Goal: Task Accomplishment & Management: Complete application form

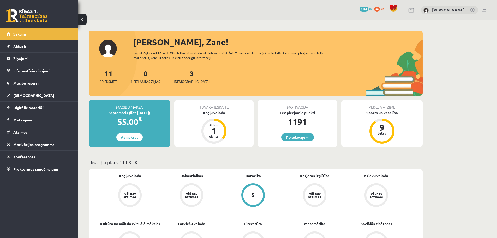
scroll to position [102, 0]
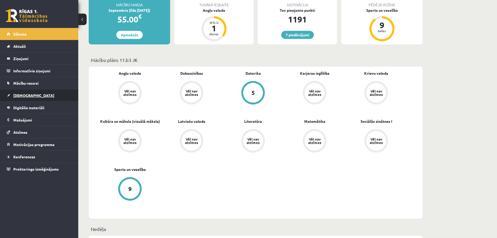
click at [21, 96] on span "[DEMOGRAPHIC_DATA]" at bounding box center [33, 95] width 41 height 5
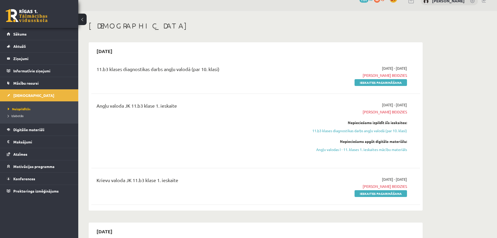
scroll to position [7, 0]
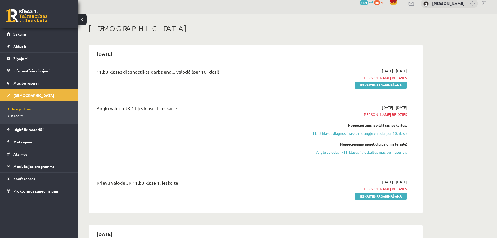
click at [385, 155] on div "2025-09-01 - 2025-09-15 Termiņš beidzies Nepieciešams izpildīt šīs ieskaites: 1…" at bounding box center [358, 133] width 106 height 57
click at [380, 87] on link "Ieskaites pagarināšana" at bounding box center [381, 85] width 52 height 7
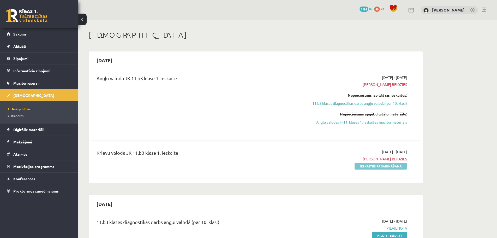
click at [387, 167] on link "Ieskaites pagarināšana" at bounding box center [381, 166] width 52 height 7
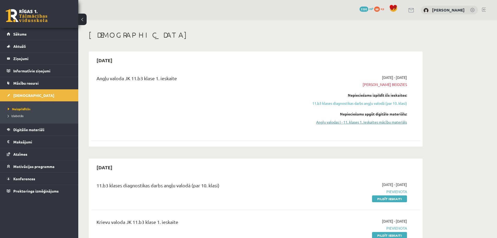
click at [365, 122] on link "Angļu valodas I - 11. klases 1. ieskaites mācību materiāls" at bounding box center [358, 121] width 98 height 5
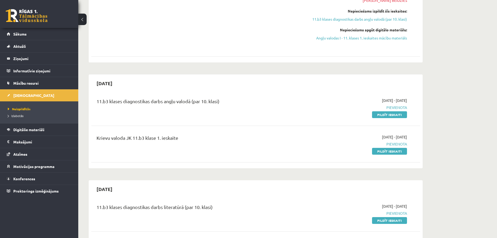
scroll to position [87, 0]
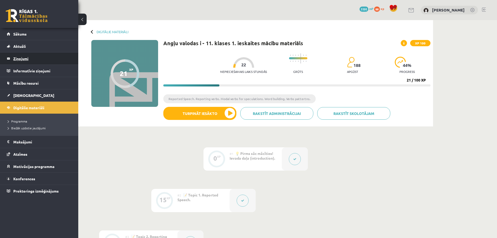
click at [28, 61] on legend "Ziņojumi 0" at bounding box center [42, 58] width 58 height 12
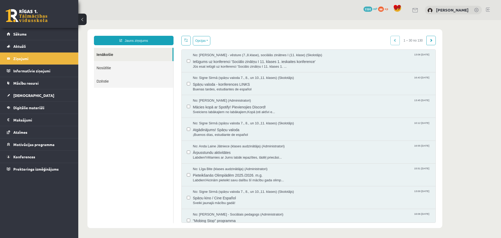
click at [143, 87] on link "Dzēstie" at bounding box center [133, 80] width 79 height 13
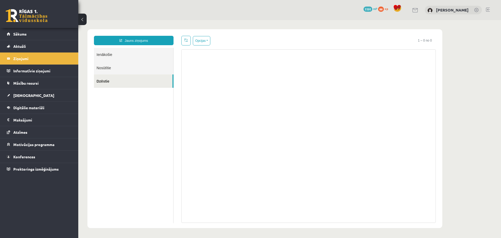
click at [143, 71] on link "Nosūtītie" at bounding box center [133, 67] width 79 height 13
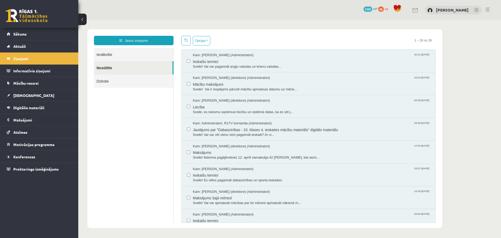
drag, startPoint x: 253, startPoint y: 65, endPoint x: 379, endPoint y: 37, distance: 128.5
click at [379, 37] on div "Opcijas Atzīmēt visus ziņojumus Atcelt izvēlētos Atzīmēt visus kā lasītus Atzīm…" at bounding box center [308, 41] width 254 height 10
click at [389, 61] on span "Ieskaišu termiņi" at bounding box center [311, 61] width 237 height 7
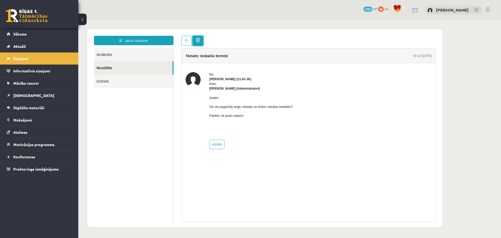
click at [196, 45] on link at bounding box center [198, 41] width 11 height 10
click at [200, 44] on link at bounding box center [198, 41] width 11 height 10
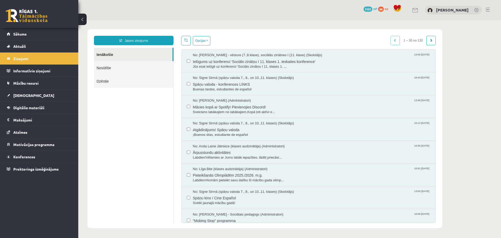
click at [121, 79] on link "Dzēstie" at bounding box center [133, 80] width 79 height 13
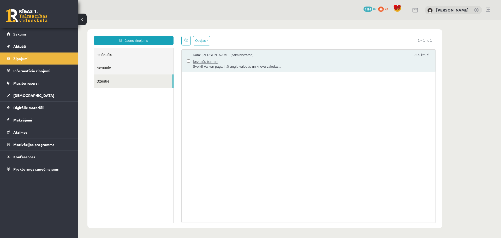
drag, startPoint x: 387, startPoint y: 57, endPoint x: 318, endPoint y: 59, distance: 69.2
drag, startPoint x: 318, startPoint y: 59, endPoint x: 232, endPoint y: 57, distance: 85.6
click at [232, 58] on span "Ieskaišu termiņi" at bounding box center [311, 61] width 237 height 7
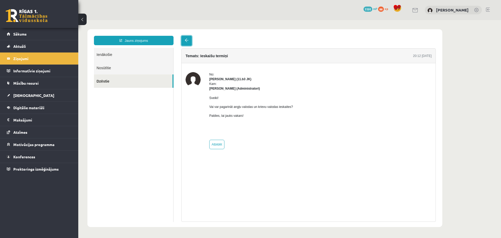
click at [185, 41] on span at bounding box center [187, 40] width 4 height 4
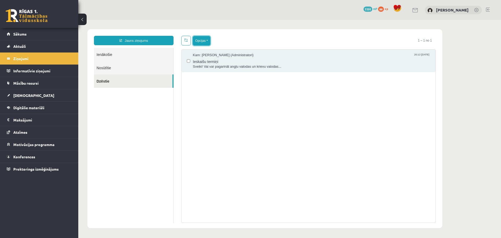
click at [210, 38] on button "Opcijas" at bounding box center [201, 40] width 17 height 9
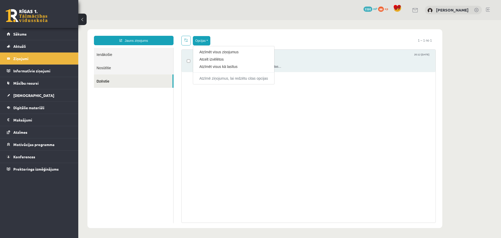
drag, startPoint x: 324, startPoint y: 7, endPoint x: 309, endPoint y: 18, distance: 18.6
click at [324, 7] on div "0 Dāvanas 1191 mP 88 xp Zane Romānova" at bounding box center [289, 10] width 423 height 20
click at [280, 28] on body "Jauns ziņojums Ienākošie Nosūtītie Dzēstie ********* ********* ******* Opcijas …" at bounding box center [289, 128] width 423 height 217
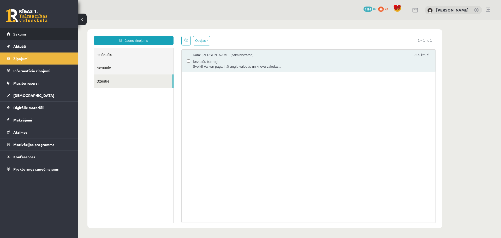
click at [34, 31] on link "Sākums" at bounding box center [39, 34] width 65 height 12
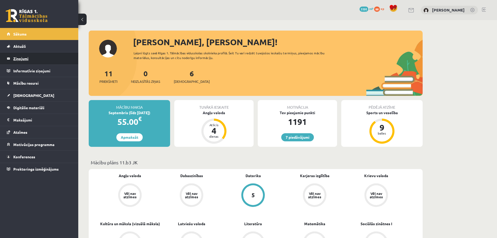
click at [33, 62] on legend "Ziņojumi 0" at bounding box center [42, 58] width 58 height 12
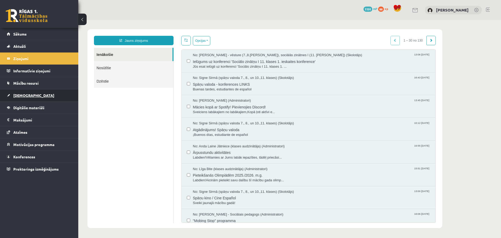
click at [40, 94] on link "[DEMOGRAPHIC_DATA]" at bounding box center [39, 95] width 65 height 12
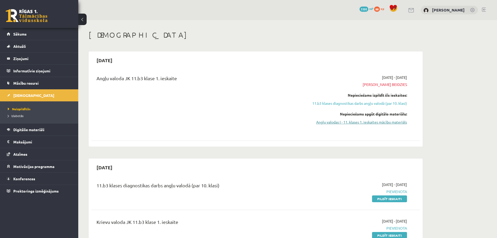
click at [345, 121] on link "Angļu valodas I - 11. klases 1. ieskaites mācību materiāls" at bounding box center [358, 121] width 98 height 5
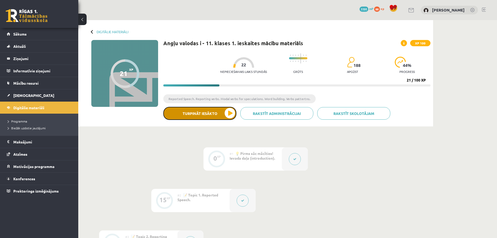
click at [220, 118] on button "Turpināt iesākto" at bounding box center [199, 113] width 73 height 13
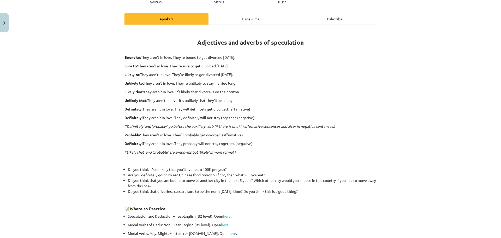
scroll to position [61, 0]
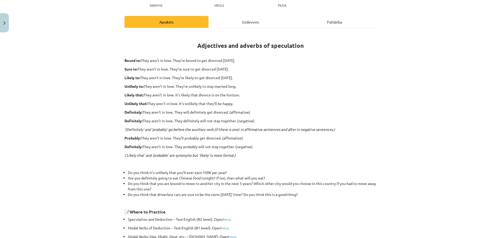
click at [8, 13] on div "Mācību tēma: Angļu valodas i - 11. klases 1. ieskaites mācību materiāls #5 📝 To…" at bounding box center [250, 119] width 501 height 238
click at [3, 25] on button "Close" at bounding box center [4, 22] width 9 height 19
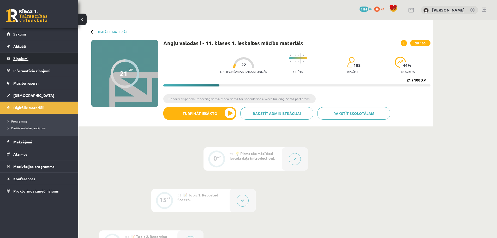
click at [27, 64] on legend "Ziņojumi 0" at bounding box center [42, 58] width 58 height 12
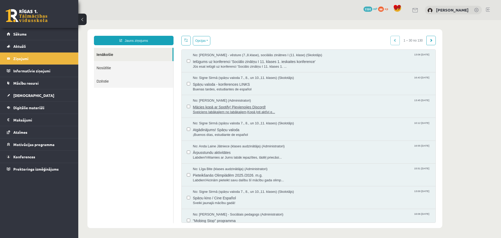
click at [218, 110] on span "Sveiciens labākajiem no labākajiem,Kopā ļoti aktīvi e..." at bounding box center [311, 112] width 237 height 5
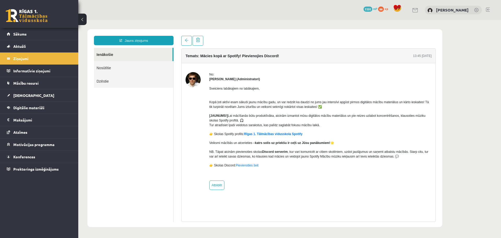
click at [263, 137] on div "Sveiciens labākajiem no labākajiem, Kopā ļoti aktīvi esam sākuši jaunu mācību g…" at bounding box center [320, 128] width 222 height 95
click at [286, 135] on link "Rīgas 1. Tālmācības vidusskola Spotify" at bounding box center [273, 134] width 58 height 4
click at [27, 33] on link "Sākums" at bounding box center [39, 34] width 65 height 12
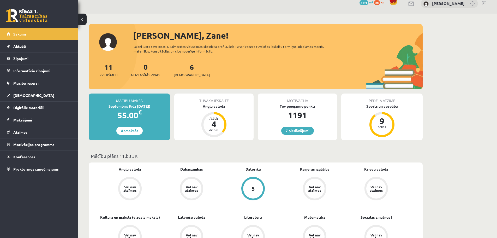
scroll to position [26, 0]
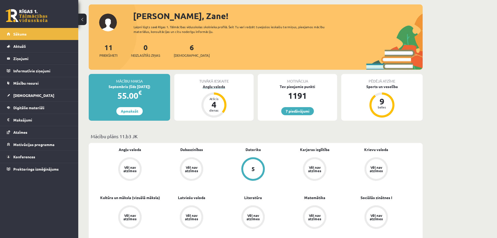
click at [224, 84] on div "Angļu valoda" at bounding box center [213, 86] width 79 height 5
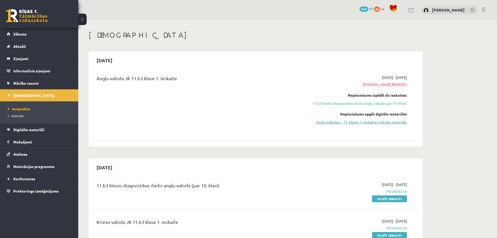
click at [352, 122] on link "Angļu valodas I - 11. klases 1. ieskaites mācību materiāls" at bounding box center [358, 121] width 98 height 5
click at [326, 121] on link "Angļu valodas I - 11. klases 1. ieskaites mācību materiāls" at bounding box center [358, 121] width 98 height 5
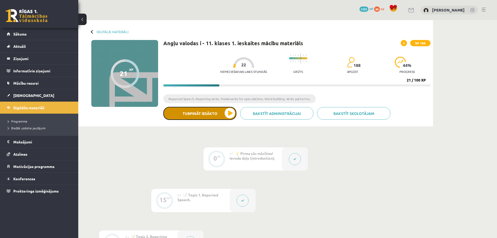
click at [209, 108] on button "Turpināt iesākto" at bounding box center [199, 113] width 73 height 13
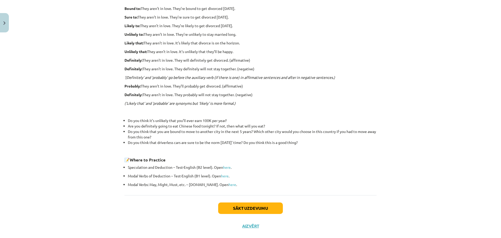
scroll to position [113, 0]
click at [245, 209] on button "Sākt uzdevumu" at bounding box center [250, 207] width 65 height 11
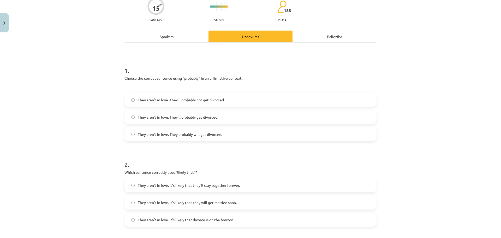
scroll to position [48, 0]
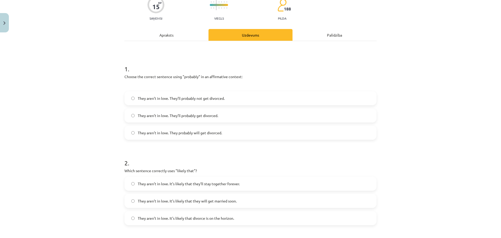
click at [190, 118] on span "They aren’t in love. They’ll probably get divorced." at bounding box center [178, 115] width 80 height 5
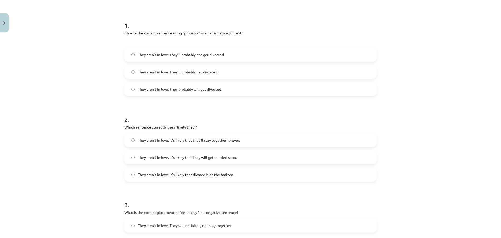
scroll to position [109, 0]
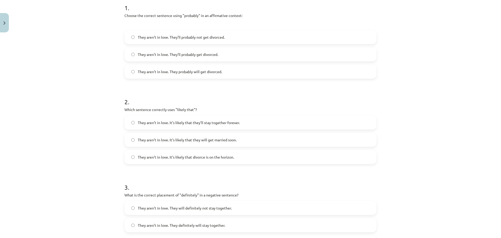
click at [185, 160] on label "They aren’t in love. It’s likely that divorce is on the horizon." at bounding box center [250, 156] width 251 height 13
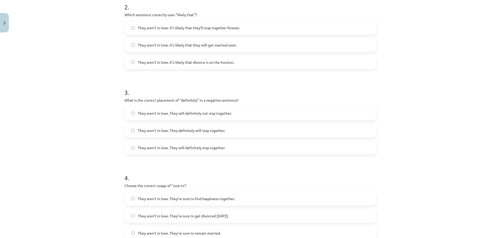
scroll to position [204, 0]
click at [201, 113] on span "They aren’t in love. They will definitely not stay together." at bounding box center [185, 112] width 94 height 5
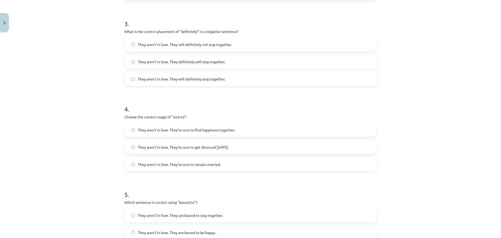
scroll to position [274, 0]
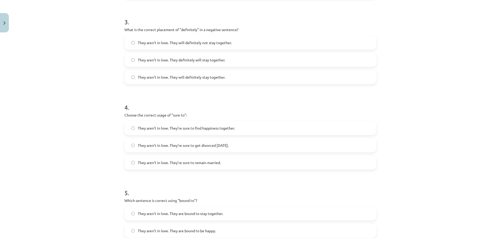
click at [183, 147] on span "They aren’t in love. They’re sure to get divorced [DATE]." at bounding box center [183, 144] width 91 height 5
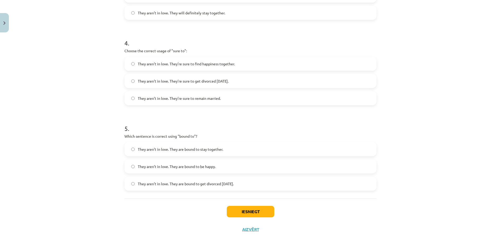
scroll to position [351, 0]
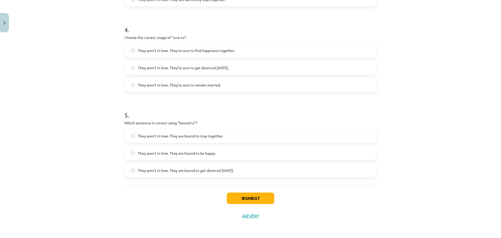
click at [199, 173] on span "They aren’t in love. They are bound to get divorced [DATE]." at bounding box center [186, 169] width 96 height 5
click at [238, 203] on button "Iesniegt" at bounding box center [250, 197] width 47 height 11
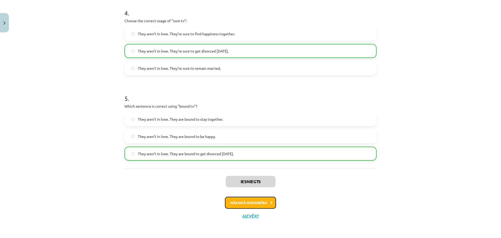
click at [235, 201] on button "Nākamā nodarbība" at bounding box center [250, 202] width 51 height 12
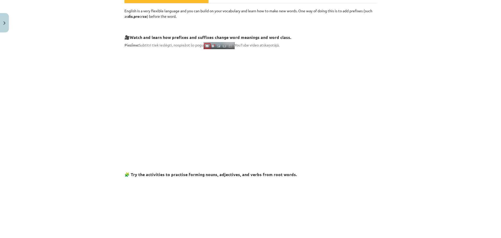
scroll to position [75, 0]
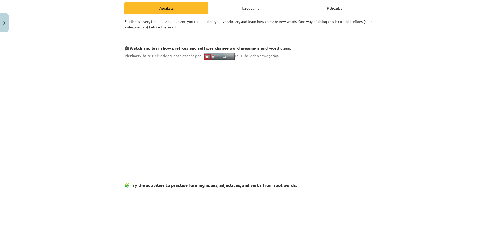
click at [334, 86] on p at bounding box center [250, 110] width 252 height 95
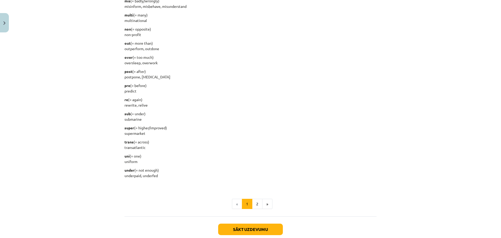
scroll to position [614, 0]
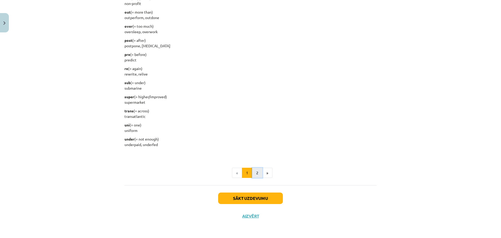
click at [254, 169] on button "2" at bounding box center [257, 172] width 10 height 10
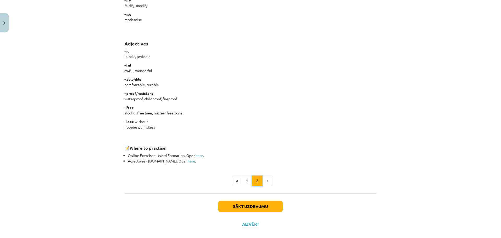
scroll to position [401, 0]
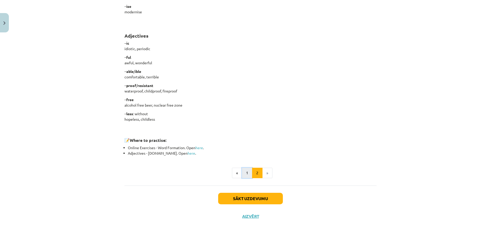
click at [249, 175] on button "1" at bounding box center [247, 172] width 10 height 10
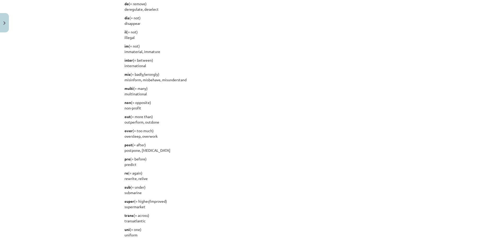
scroll to position [501, 0]
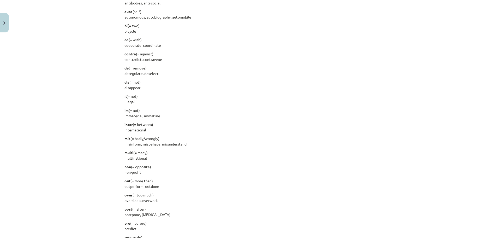
scroll to position [485, 0]
